Goal: Book appointment/travel/reservation

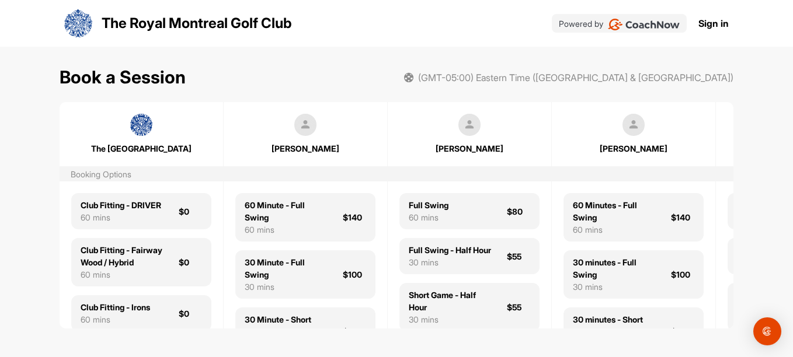
click at [628, 138] on div "[PERSON_NAME]" at bounding box center [633, 134] width 163 height 41
click at [635, 124] on img at bounding box center [633, 125] width 22 height 22
click at [634, 128] on img at bounding box center [633, 125] width 22 height 22
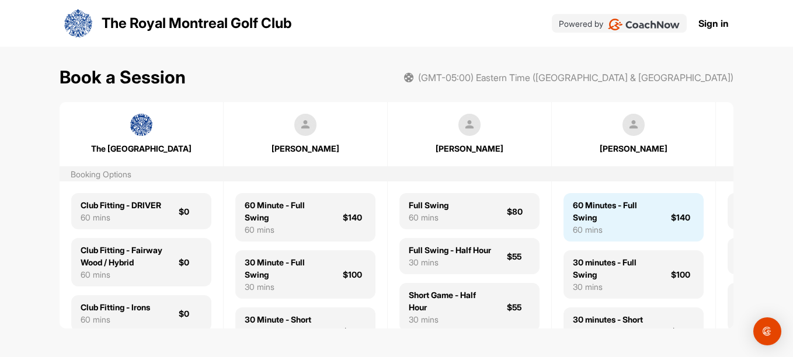
click at [605, 219] on div "60 Minutes - Full Swing" at bounding box center [615, 211] width 84 height 25
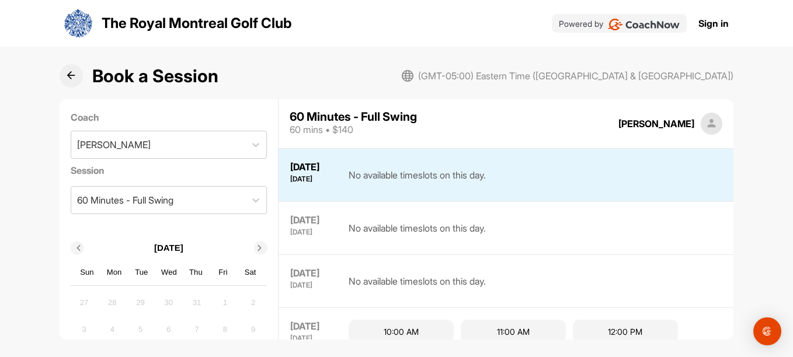
scroll to position [58, 0]
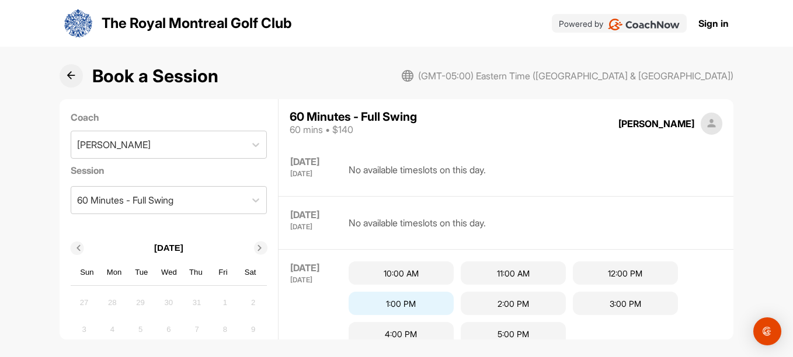
click at [412, 305] on div "1:00 PM" at bounding box center [401, 303] width 105 height 23
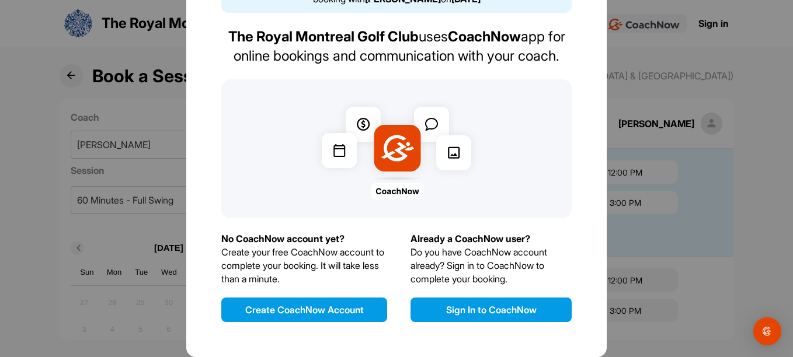
scroll to position [110, 0]
click at [309, 308] on button "Create CoachNow Account" at bounding box center [304, 310] width 166 height 25
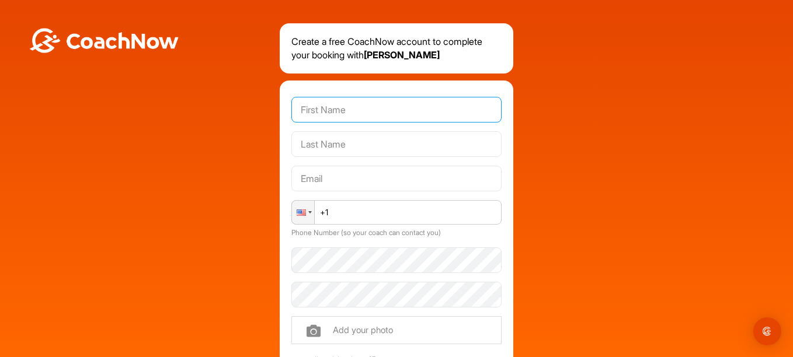
click at [357, 111] on input "text" at bounding box center [396, 110] width 210 height 26
type input "[PERSON_NAME]"
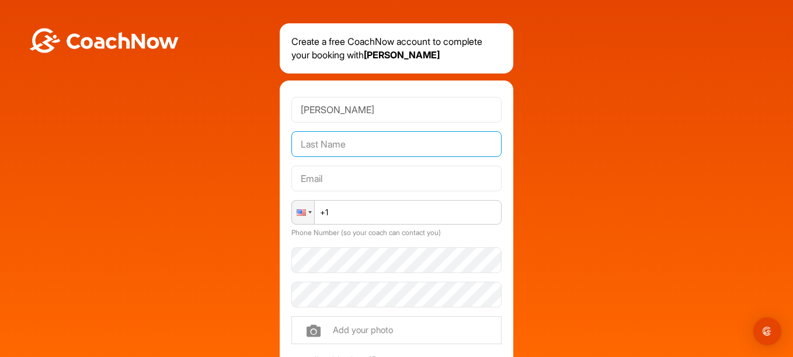
type input "[PERSON_NAME]"
type input "[EMAIL_ADDRESS][DOMAIN_NAME]"
click at [379, 215] on input "+1" at bounding box center [396, 212] width 210 height 25
click at [308, 211] on div at bounding box center [310, 212] width 4 height 2
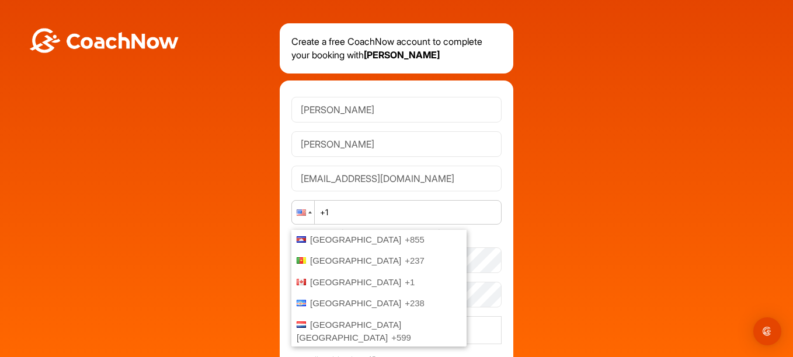
scroll to position [642, 0]
click at [329, 278] on span "[GEOGRAPHIC_DATA]" at bounding box center [355, 280] width 91 height 10
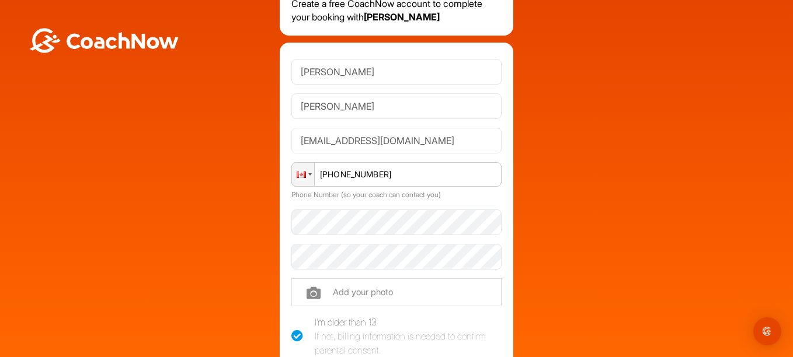
scroll to position [58, 0]
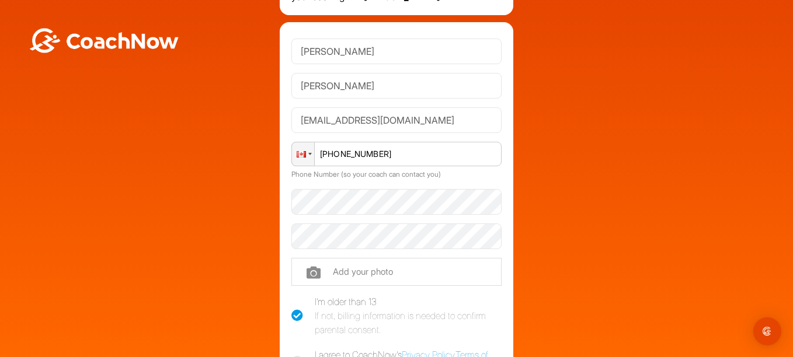
type input "[PHONE_NUMBER]"
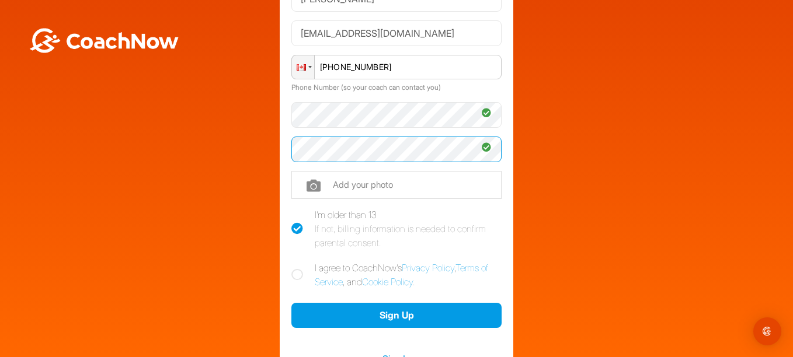
scroll to position [175, 0]
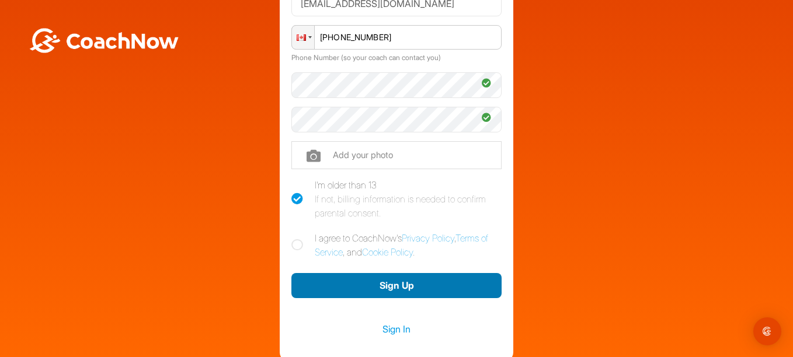
click at [386, 283] on button "Sign Up" at bounding box center [396, 285] width 210 height 25
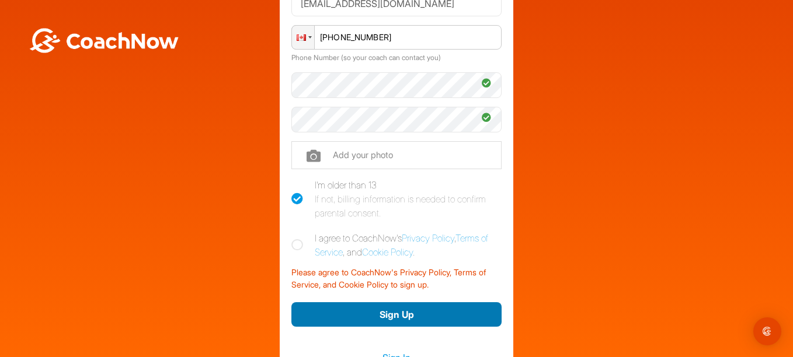
click at [393, 313] on button "Sign Up" at bounding box center [396, 314] width 210 height 25
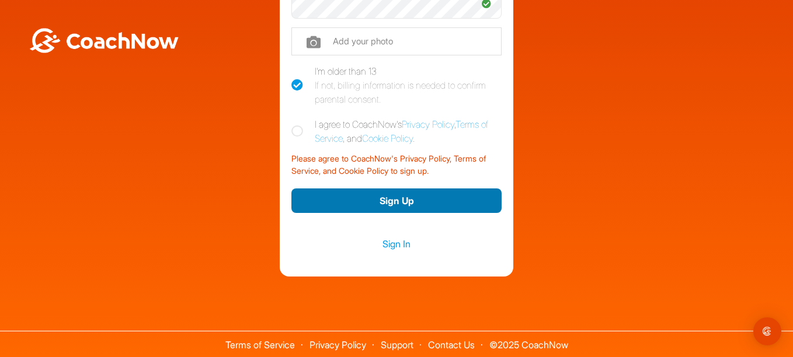
scroll to position [290, 0]
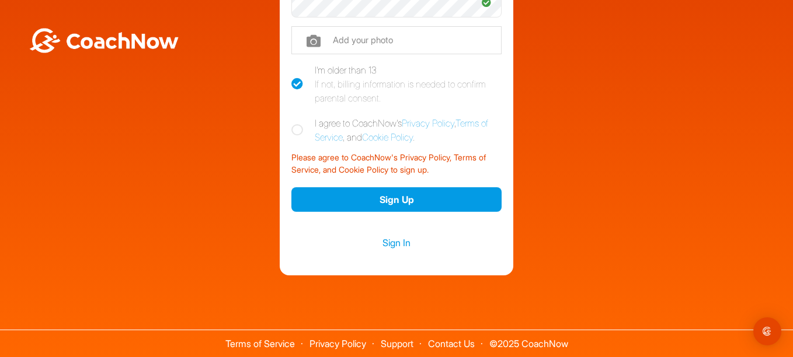
click at [291, 126] on icon at bounding box center [297, 130] width 12 height 12
click at [291, 124] on input "I agree to CoachNow's Privacy Policy , Terms of Service , and Cookie Policy ." at bounding box center [295, 120] width 8 height 8
checkbox input "true"
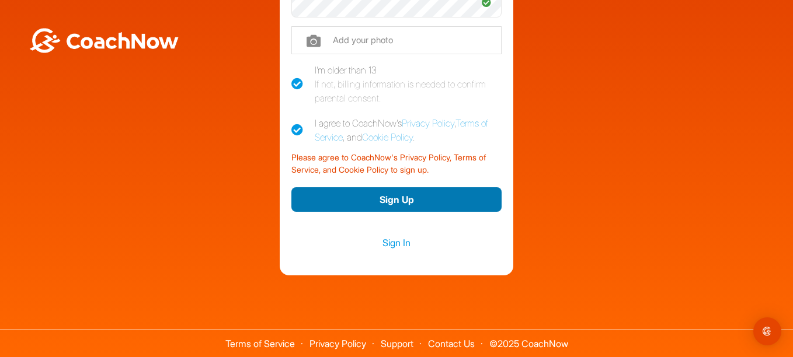
click at [397, 198] on button "Sign Up" at bounding box center [396, 199] width 210 height 25
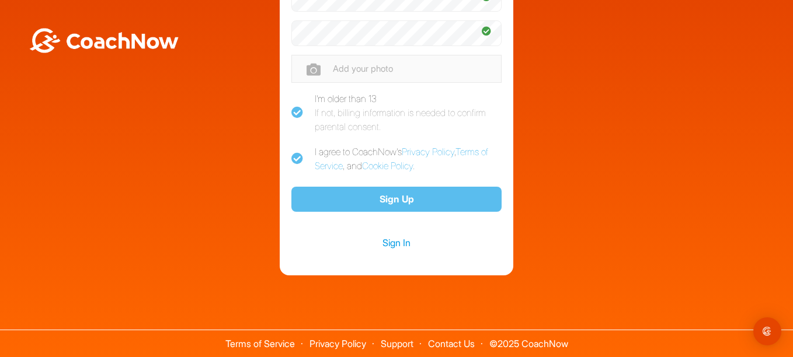
scroll to position [262, 0]
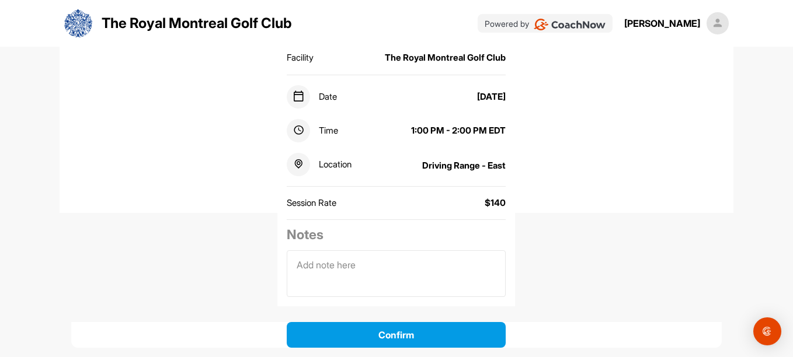
scroll to position [193, 0]
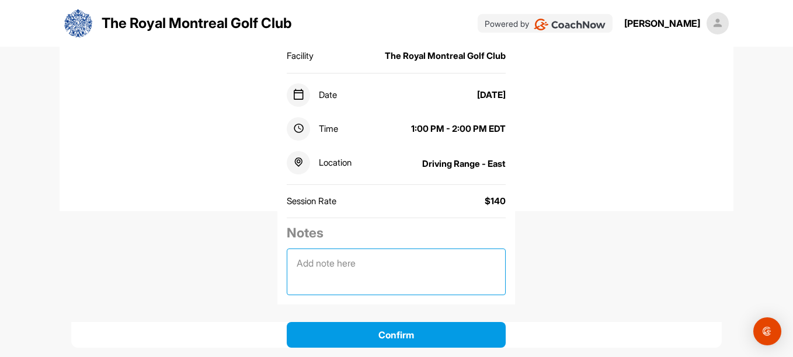
click at [381, 264] on textarea at bounding box center [396, 272] width 219 height 47
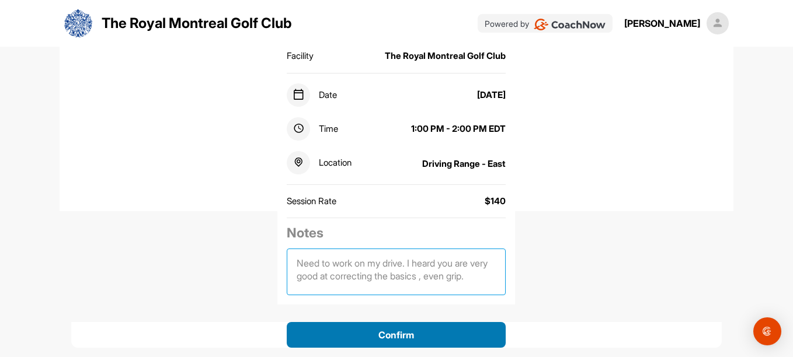
type textarea "Need to work on my drive. I heard you are very good at correcting the basics , …"
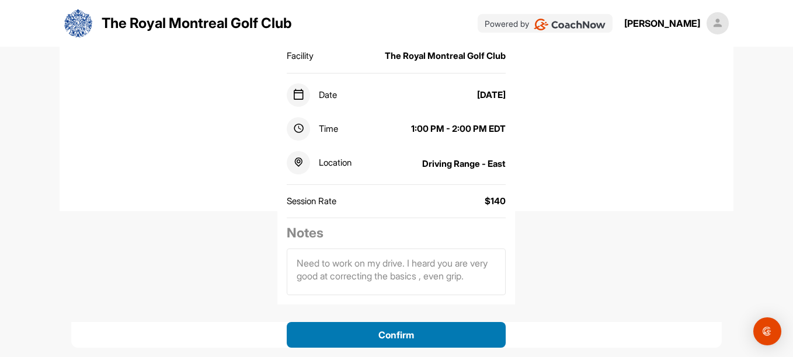
click at [406, 333] on button "Confirm" at bounding box center [396, 335] width 219 height 26
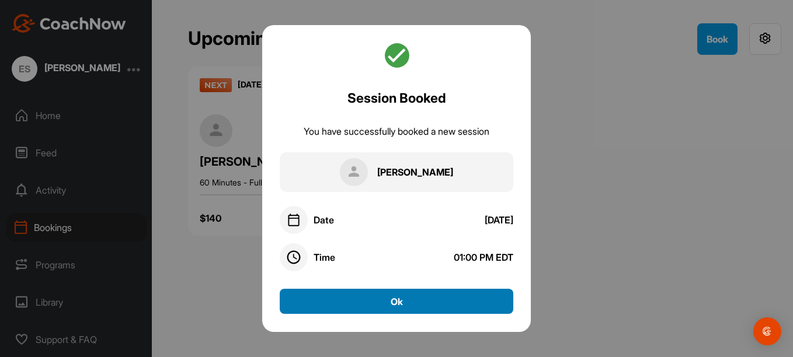
click at [405, 301] on button "Ok" at bounding box center [397, 301] width 234 height 25
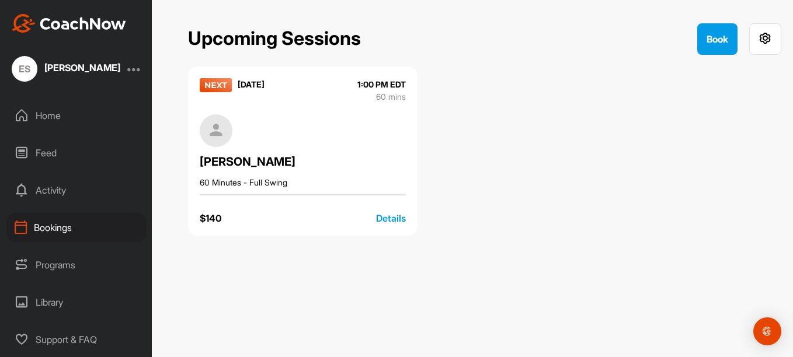
click at [60, 114] on div "Home" at bounding box center [76, 115] width 140 height 29
